Goal: Information Seeking & Learning: Learn about a topic

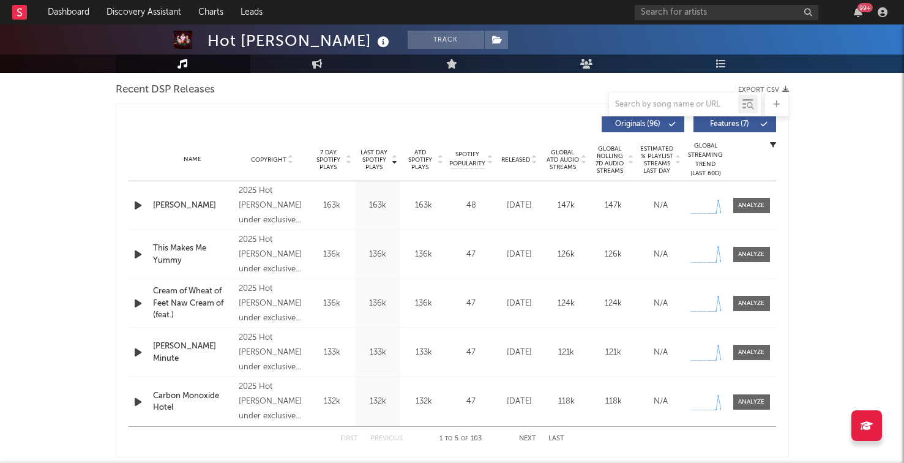
select select "6m"
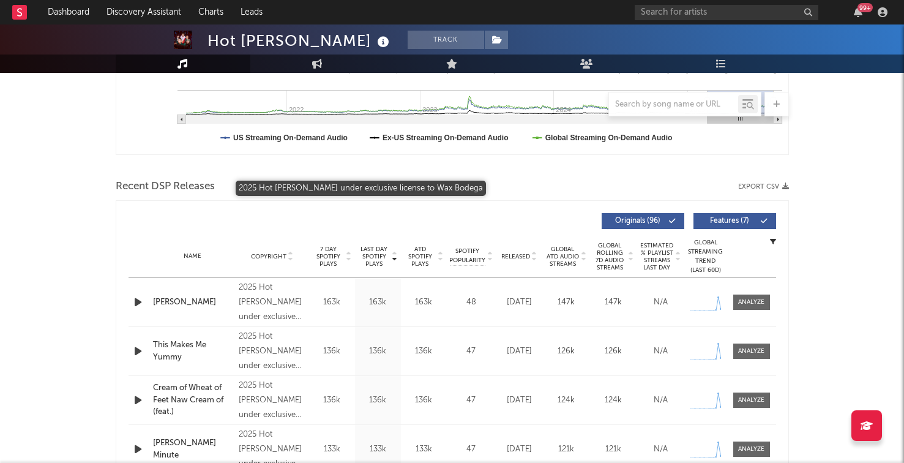
scroll to position [430, 0]
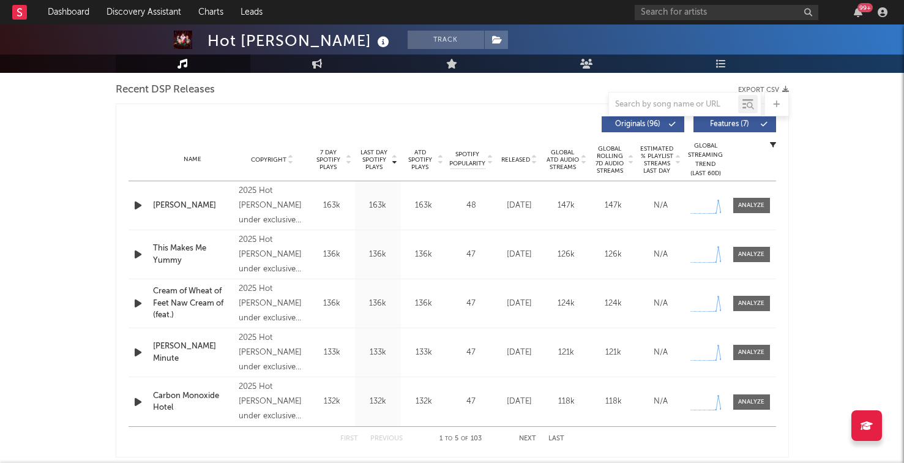
click at [376, 165] on span "Last Day Spotify Plays" at bounding box center [374, 160] width 32 height 22
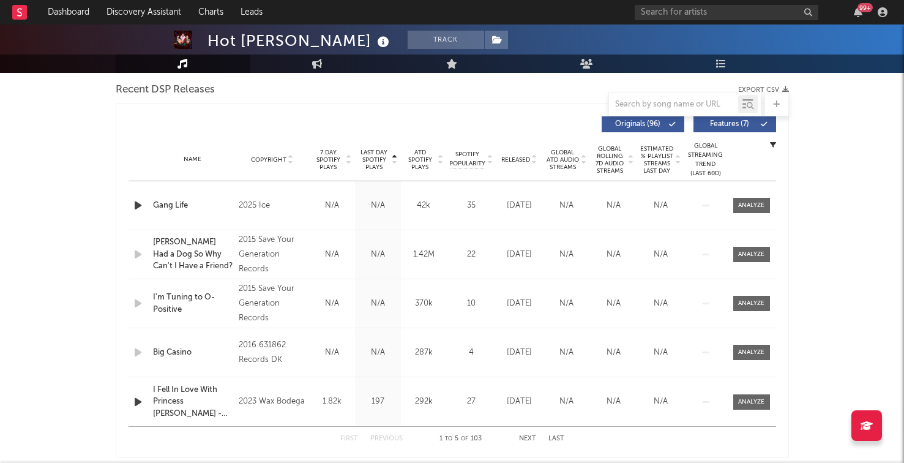
click at [376, 165] on span "Last Day Spotify Plays" at bounding box center [374, 160] width 32 height 22
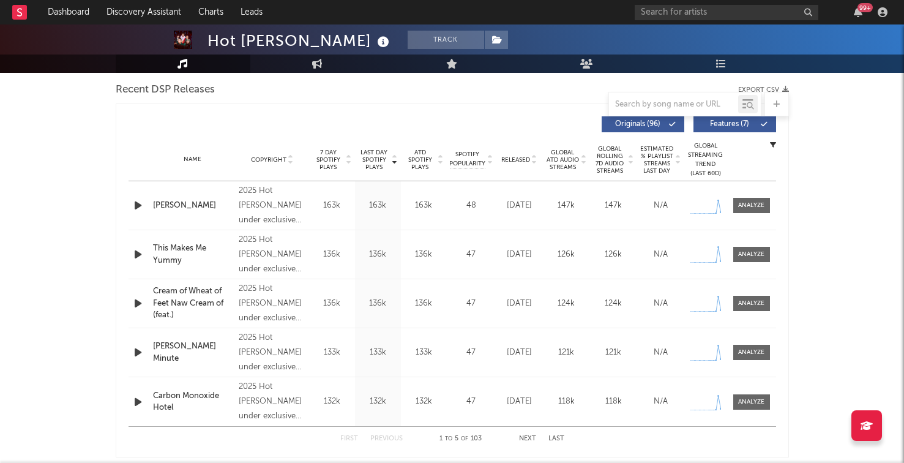
click at [140, 209] on icon "button" at bounding box center [138, 205] width 13 height 15
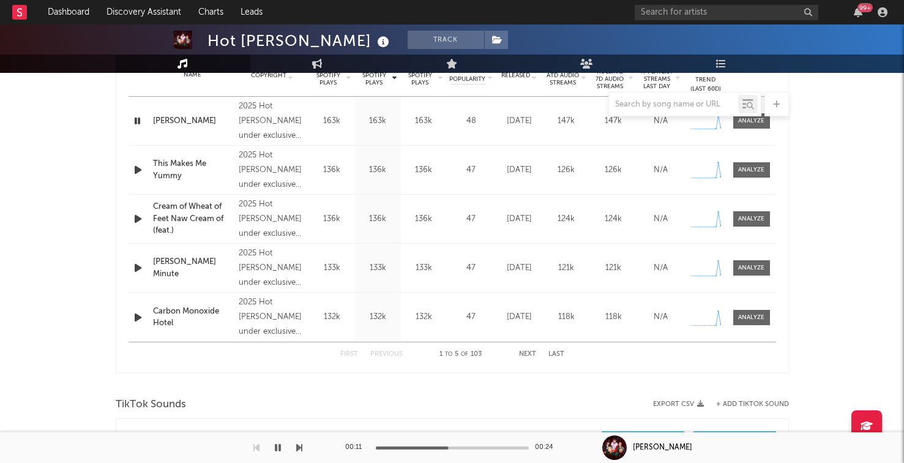
scroll to position [525, 0]
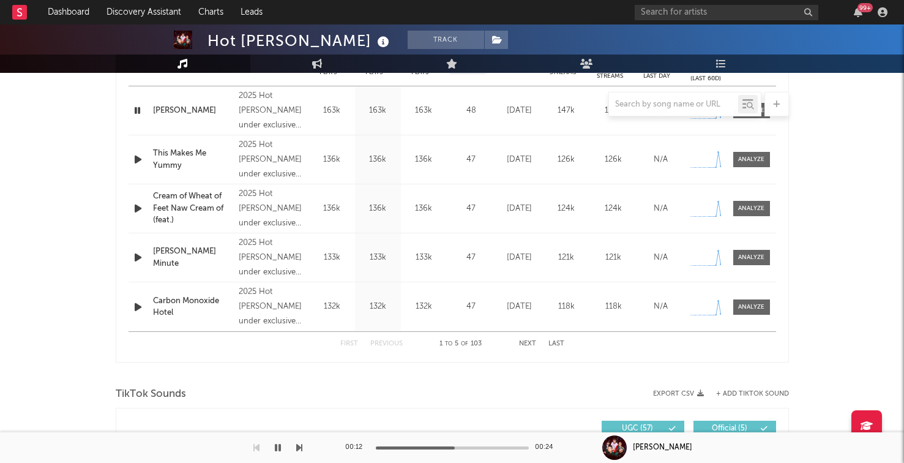
click at [526, 341] on button "Next" at bounding box center [527, 343] width 17 height 7
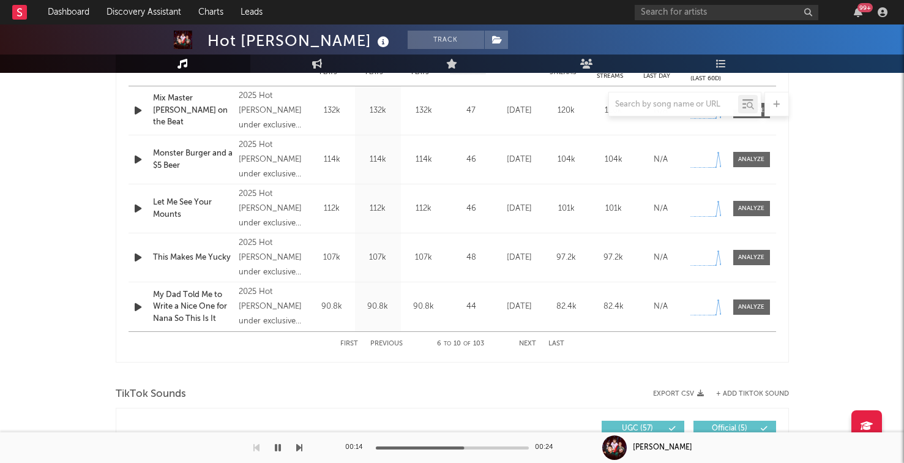
click at [526, 341] on button "Next" at bounding box center [527, 343] width 17 height 7
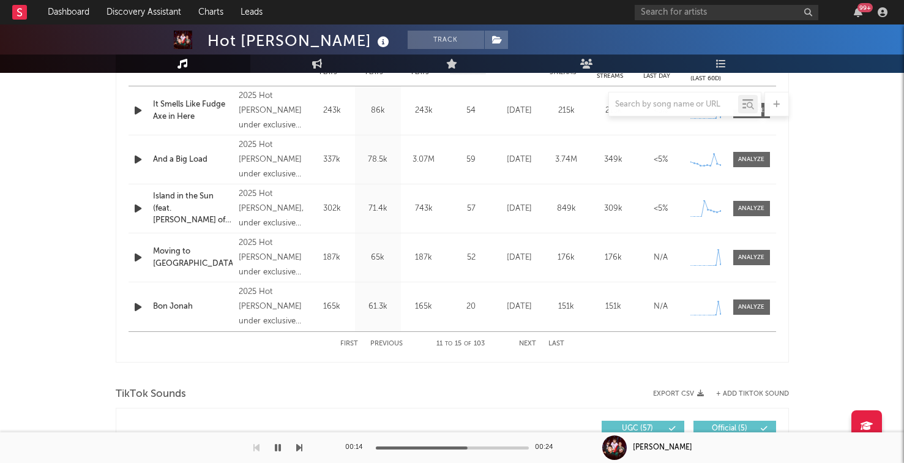
click at [526, 341] on button "Next" at bounding box center [527, 343] width 17 height 7
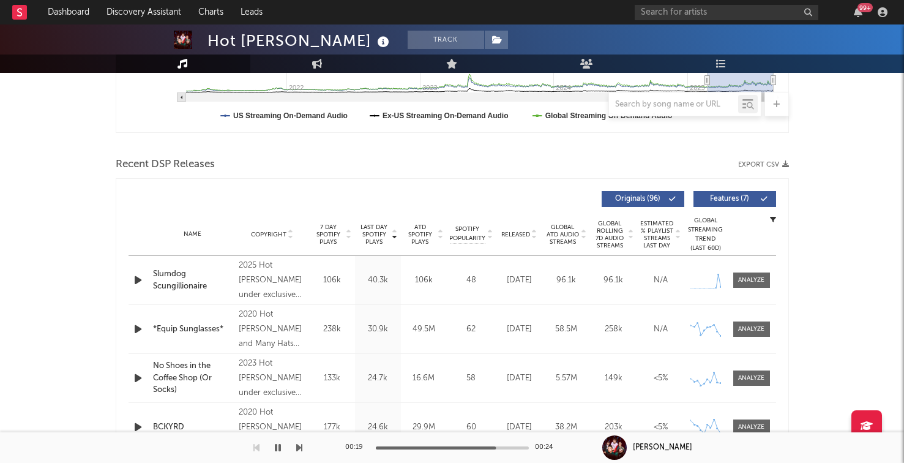
scroll to position [363, 0]
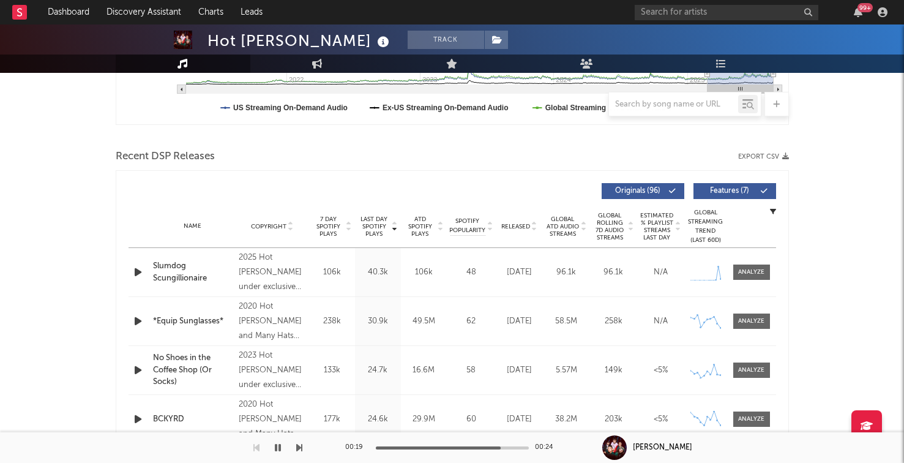
click at [519, 225] on span "Released" at bounding box center [515, 226] width 29 height 7
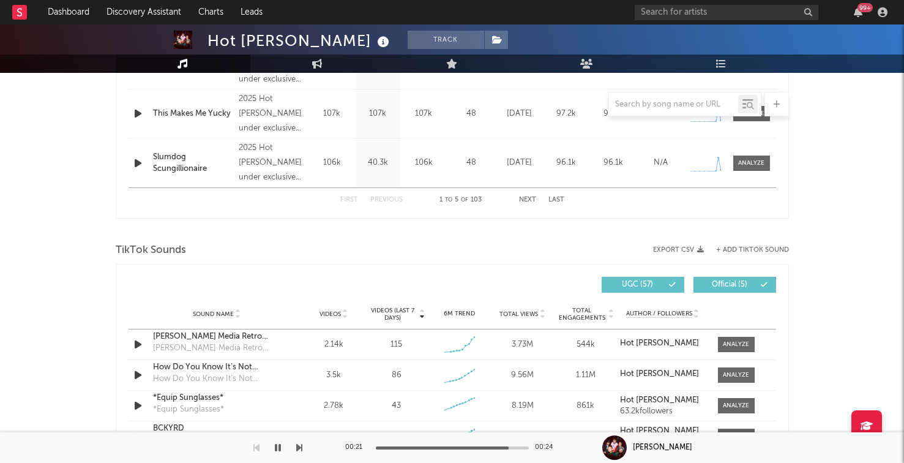
scroll to position [668, 0]
click at [531, 204] on div "First Previous 1 to 5 of 103 Next Last" at bounding box center [452, 200] width 224 height 24
click at [531, 195] on div "First Previous 1 to 5 of 103 Next Last" at bounding box center [452, 200] width 224 height 24
click at [531, 204] on div "First Previous 1 to 5 of 103 Next Last" at bounding box center [452, 200] width 224 height 24
click at [531, 201] on button "Next" at bounding box center [527, 200] width 17 height 7
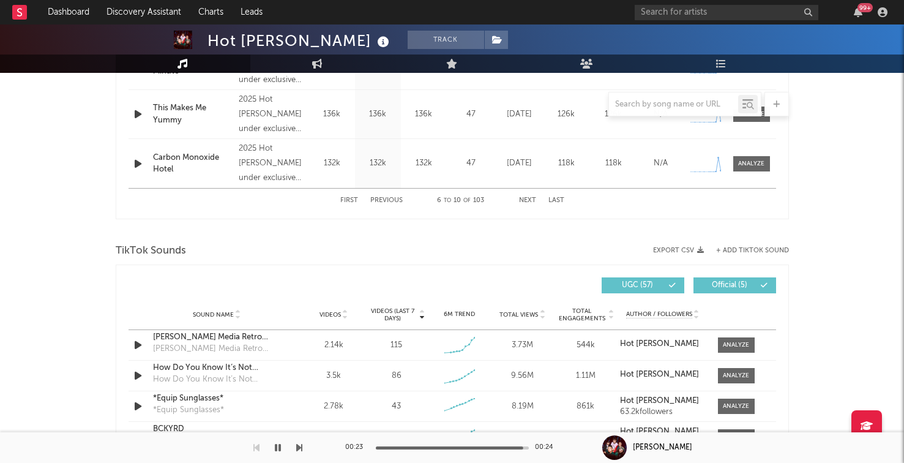
click at [531, 201] on button "Next" at bounding box center [527, 200] width 17 height 7
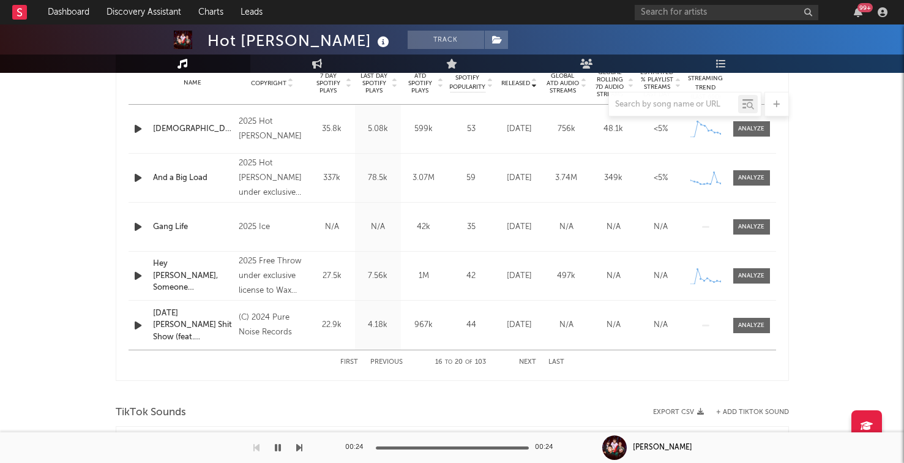
scroll to position [477, 0]
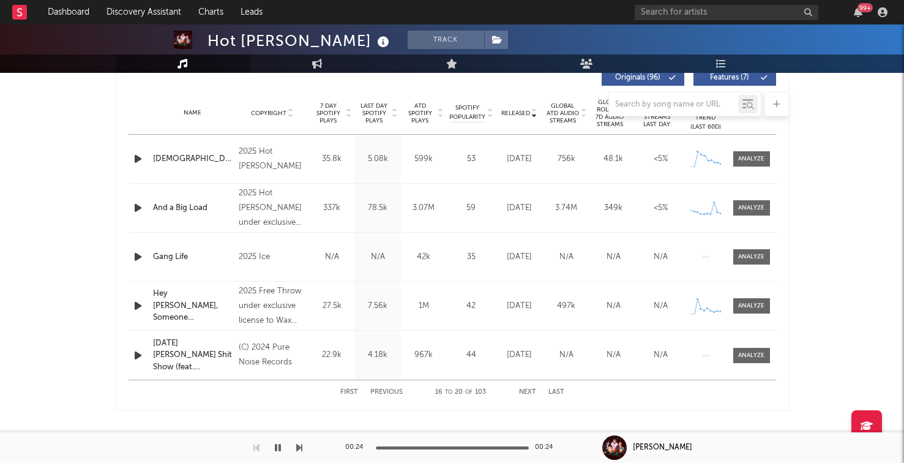
click at [529, 393] on button "Next" at bounding box center [527, 392] width 17 height 7
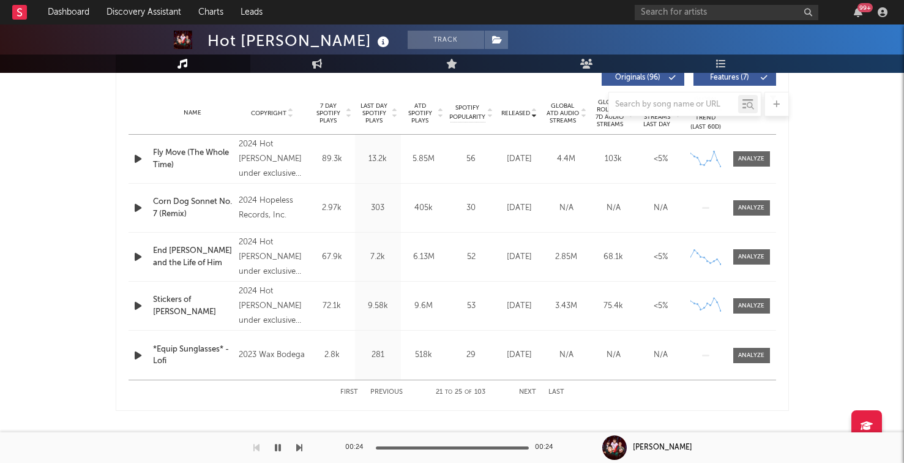
click at [142, 308] on icon "button" at bounding box center [138, 305] width 13 height 15
click at [334, 113] on div at bounding box center [452, 104] width 673 height 24
click at [326, 117] on span "7 Day Spotify Plays" at bounding box center [328, 113] width 32 height 22
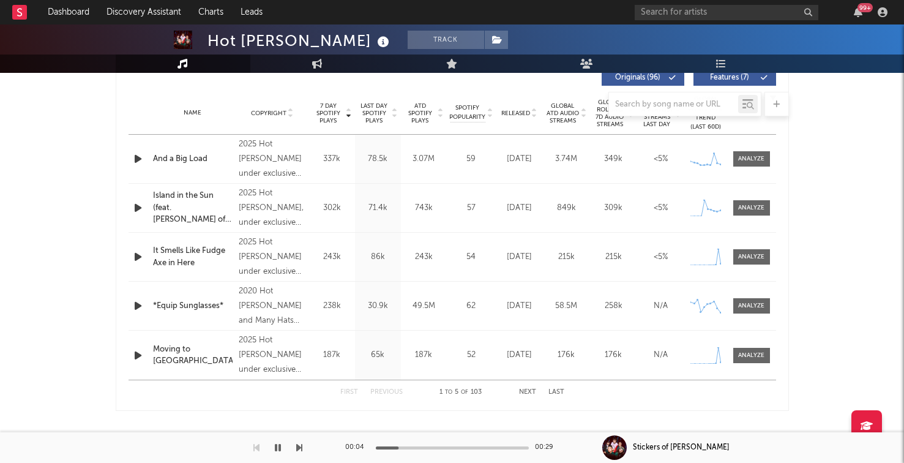
click at [135, 164] on icon "button" at bounding box center [138, 158] width 13 height 15
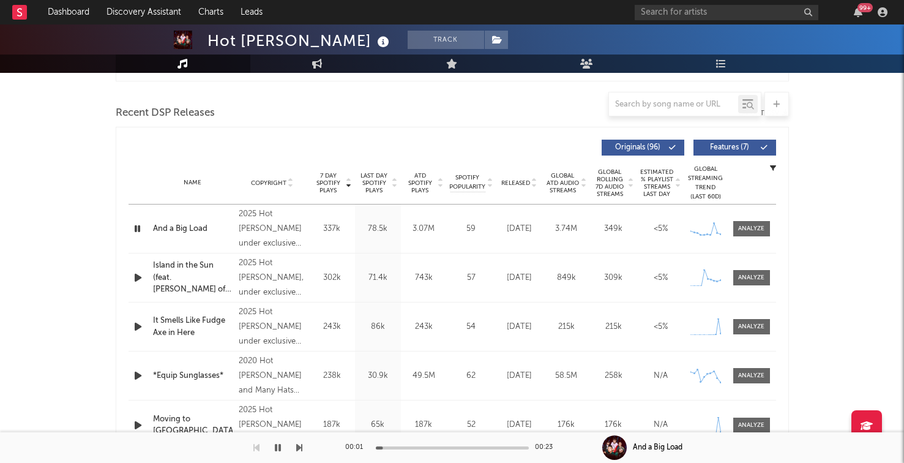
scroll to position [404, 0]
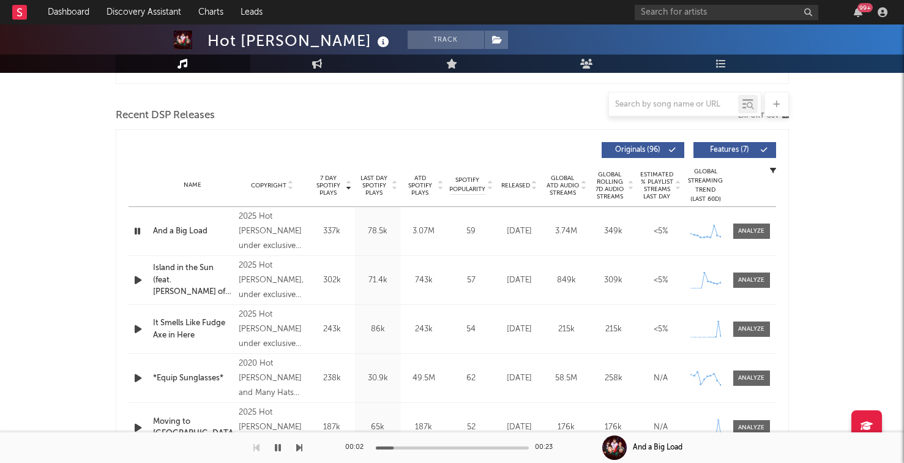
click at [133, 285] on icon "button" at bounding box center [138, 279] width 13 height 15
